Goal: Task Accomplishment & Management: Manage account settings

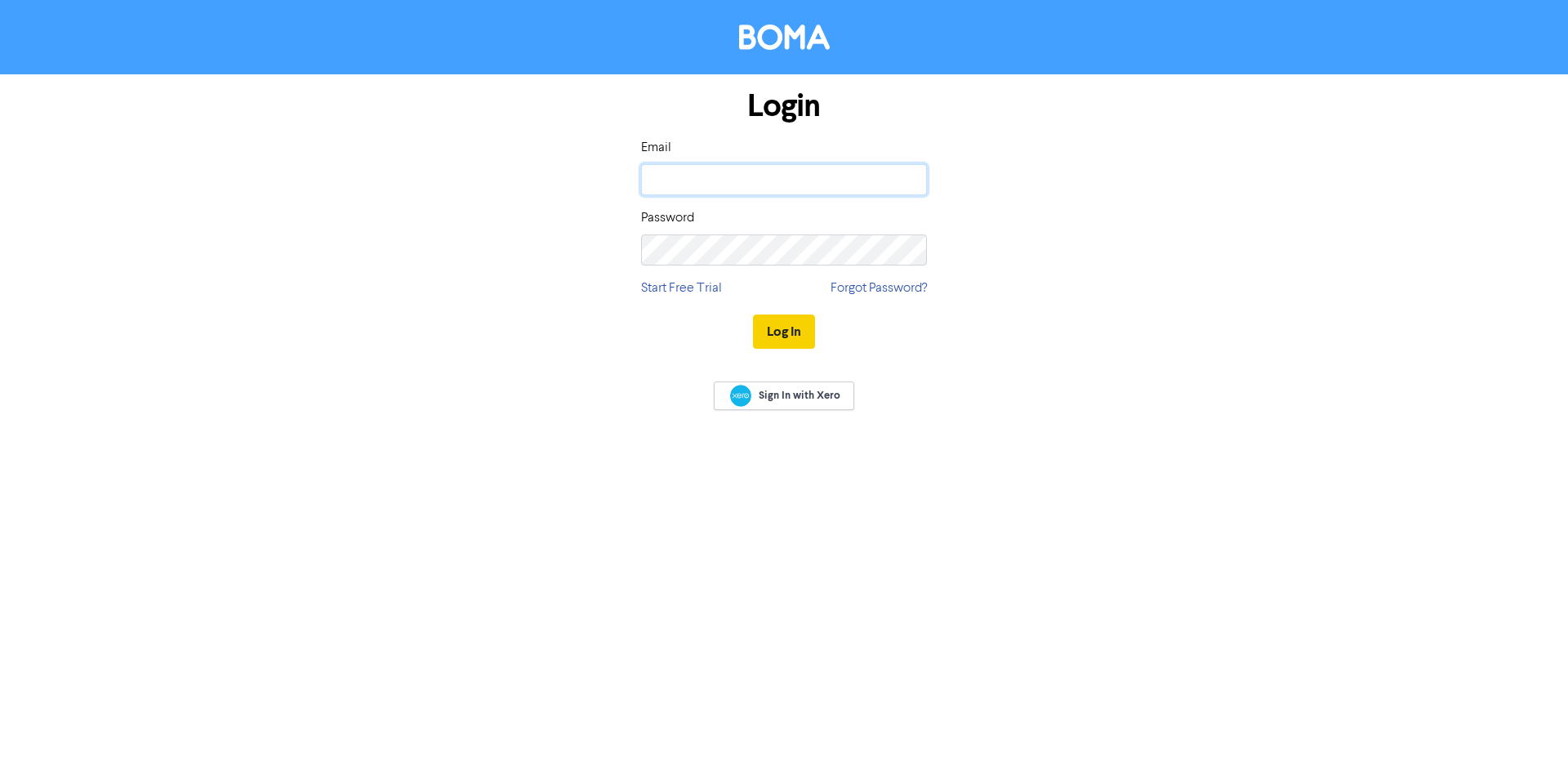
type input "[PERSON_NAME][EMAIL_ADDRESS][PERSON_NAME][DOMAIN_NAME]"
click at [777, 330] on button "Log In" at bounding box center [784, 332] width 62 height 34
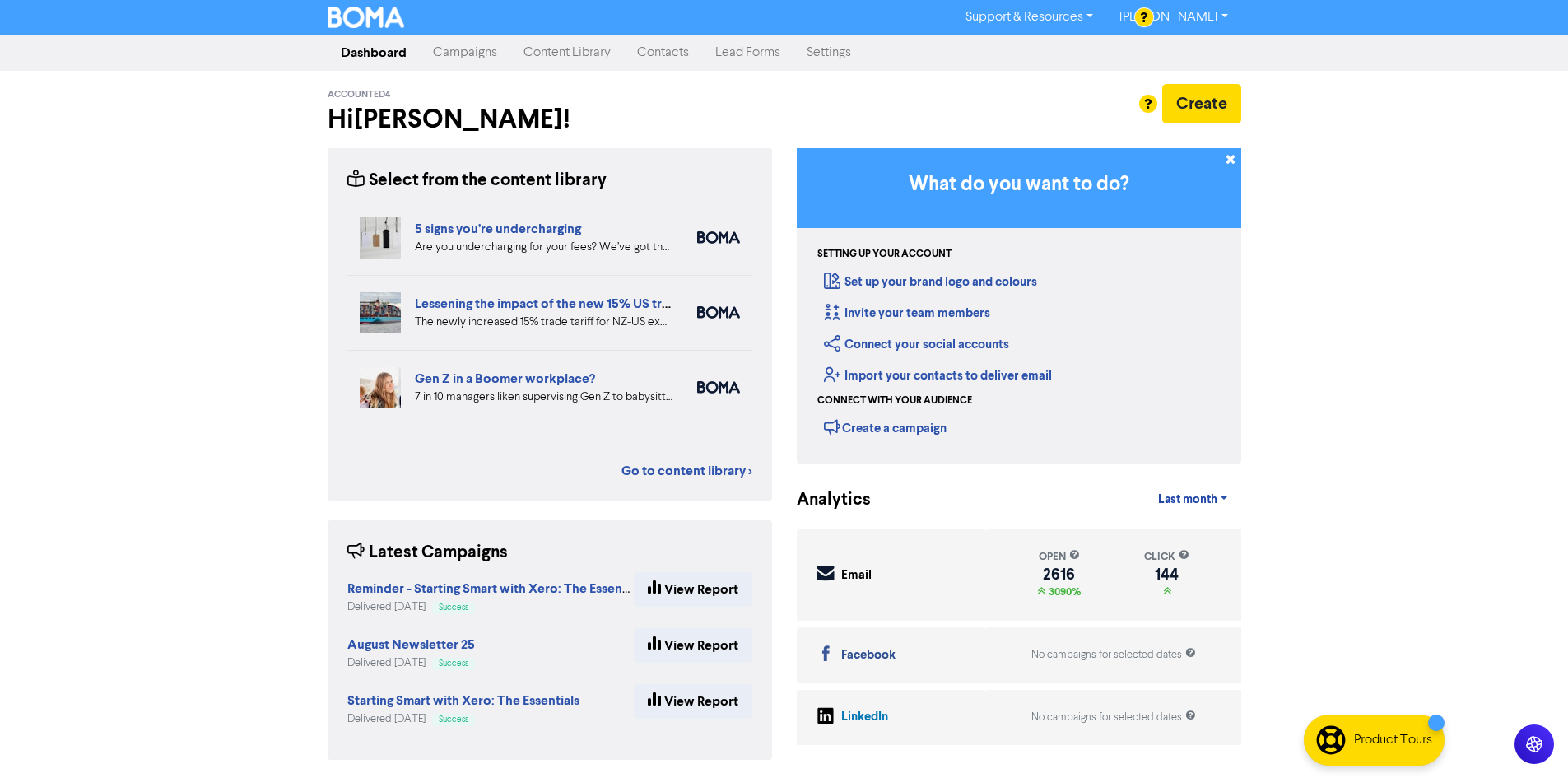
click at [478, 51] on link "Campaigns" at bounding box center [465, 53] width 90 height 33
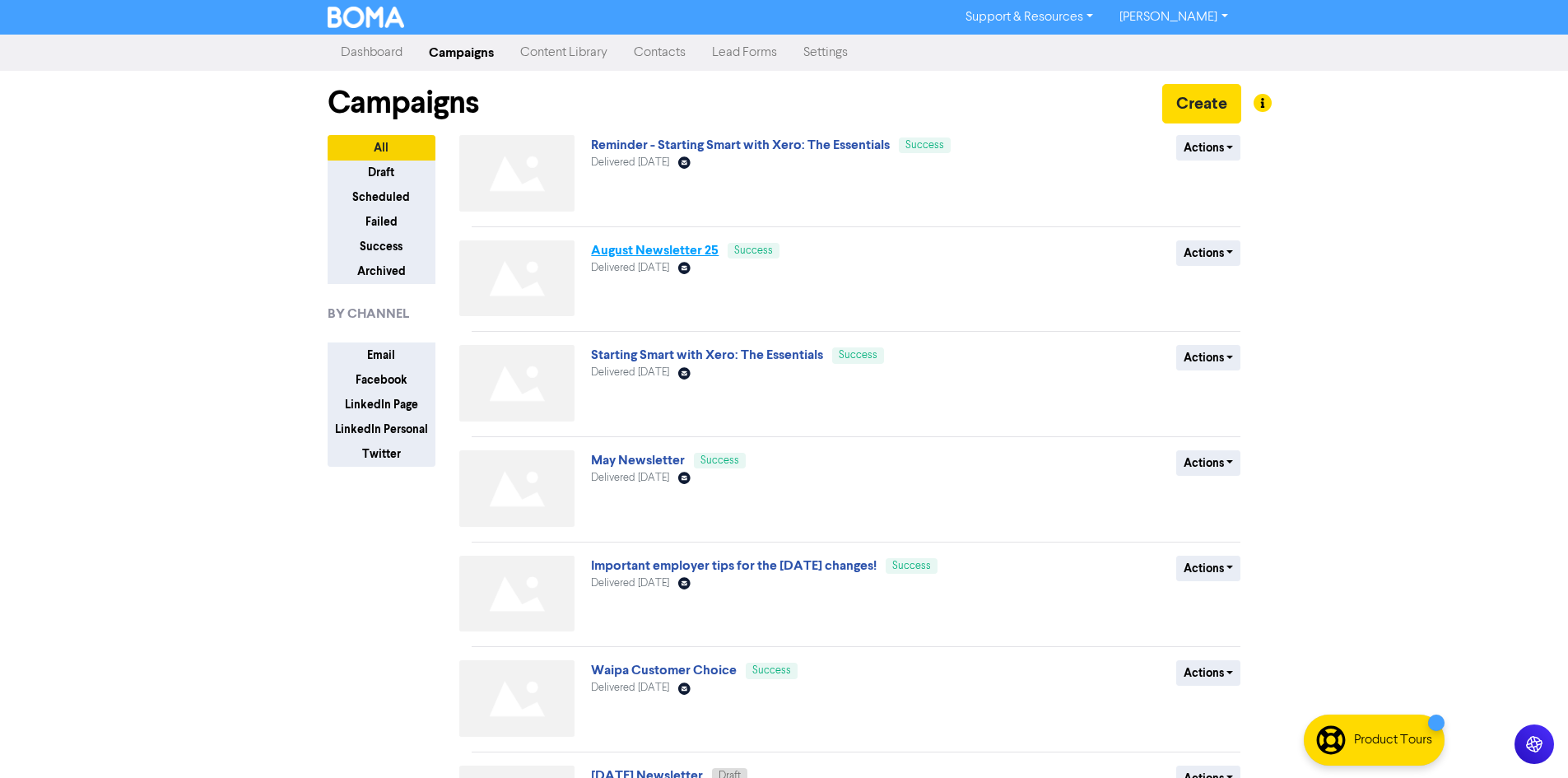
click at [652, 254] on link "August Newsletter 25" at bounding box center [654, 250] width 127 height 17
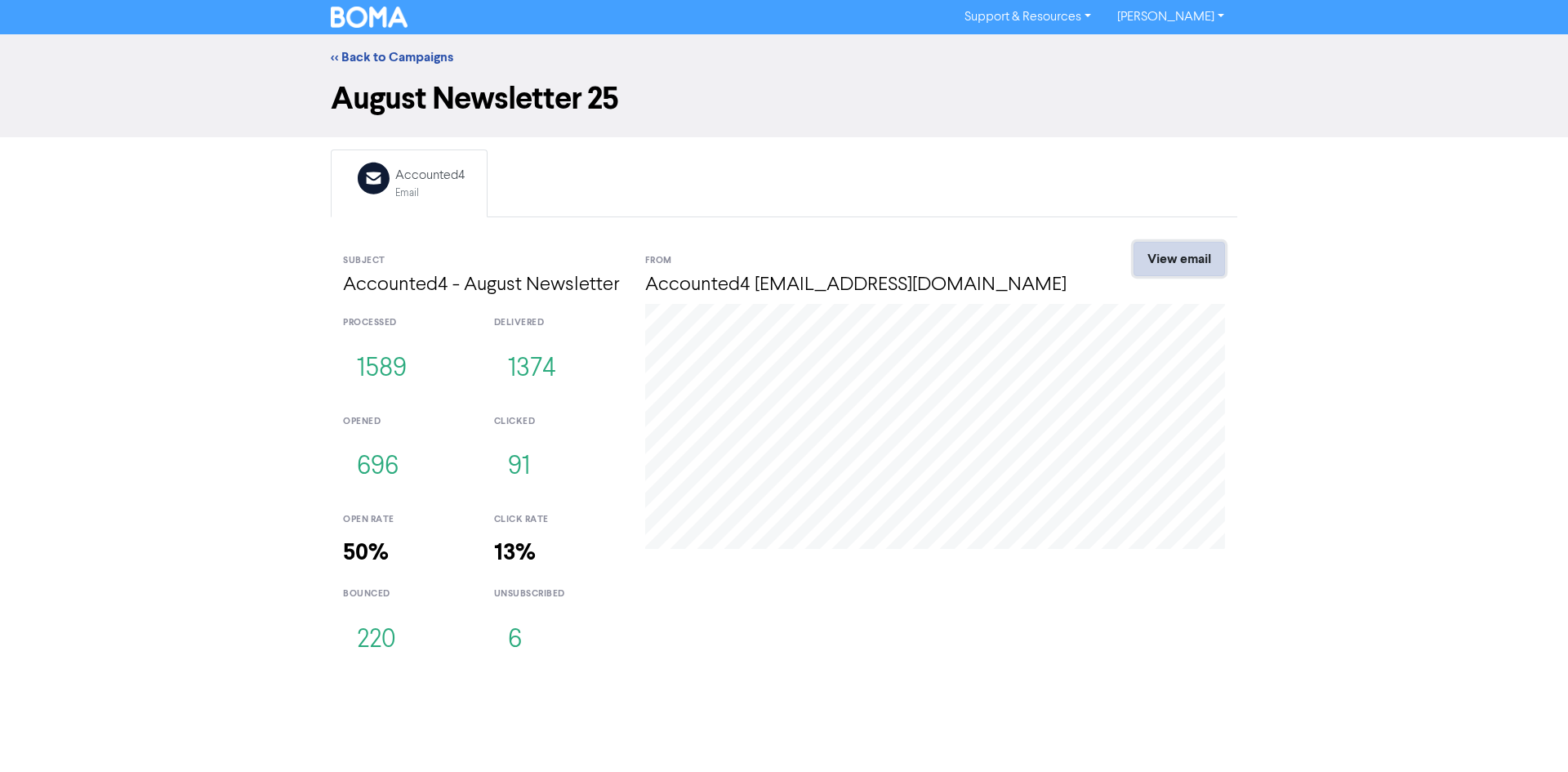
click at [1202, 269] on link "View email" at bounding box center [1179, 259] width 91 height 34
click at [1198, 19] on link "[PERSON_NAME]" at bounding box center [1170, 17] width 133 height 26
click at [1204, 59] on div "Log Out" at bounding box center [1169, 49] width 130 height 34
click at [1189, 51] on button "Log Out" at bounding box center [1169, 49] width 129 height 19
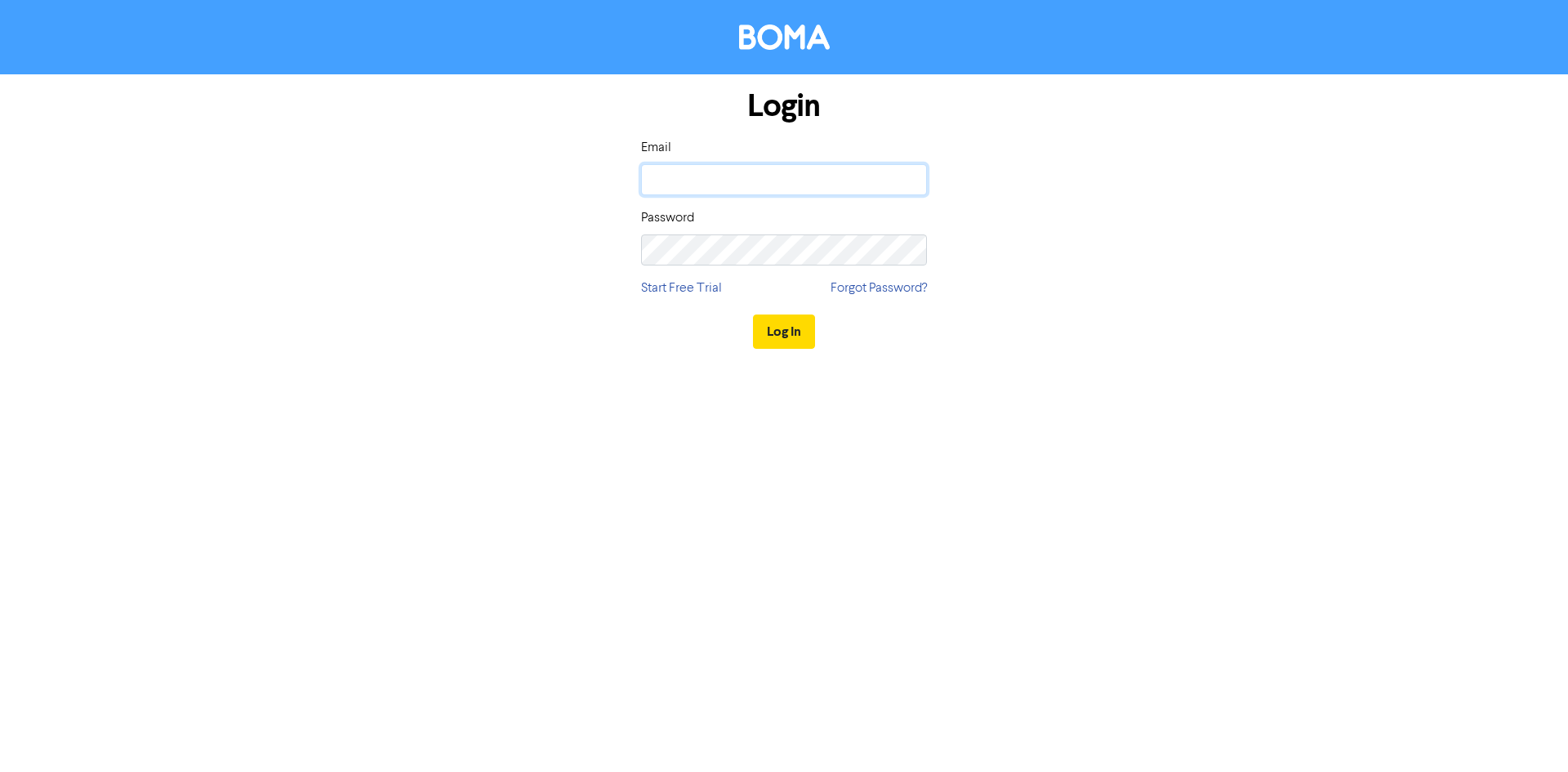
type input "andrew.baird@bomamarketing.com"
click at [785, 321] on button "Log In" at bounding box center [784, 332] width 62 height 34
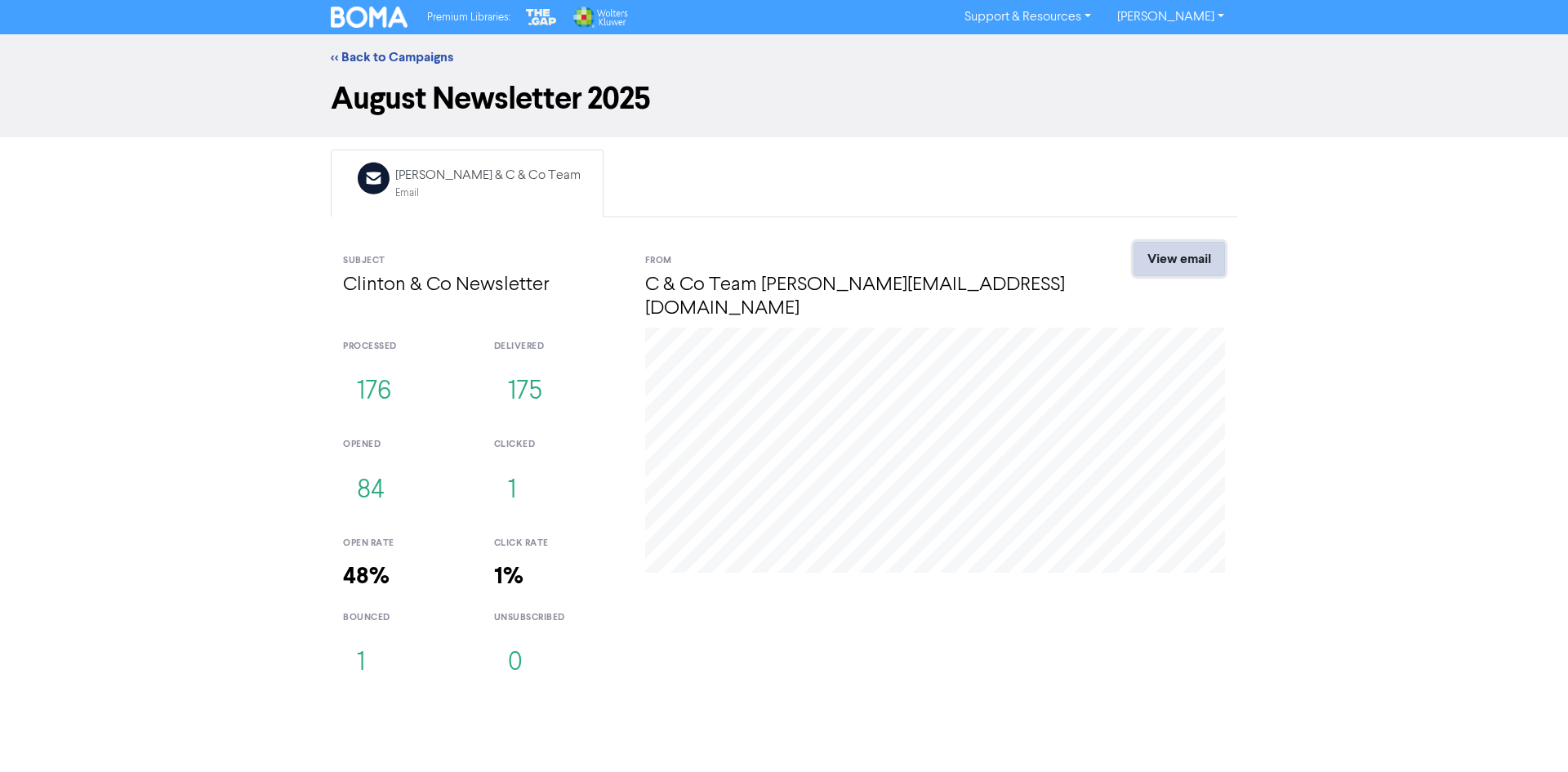
click at [1179, 258] on link "View email" at bounding box center [1179, 259] width 91 height 34
